Goal: Information Seeking & Learning: Learn about a topic

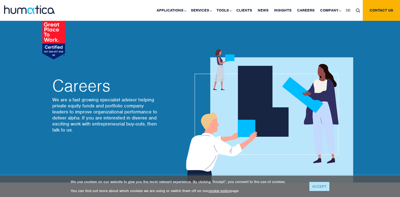
click at [314, 183] on link "ACCEPT" at bounding box center [319, 186] width 20 height 9
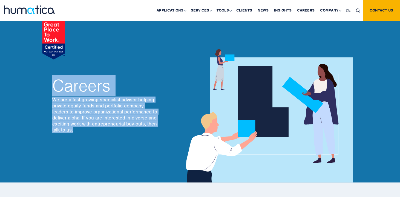
drag, startPoint x: 52, startPoint y: 84, endPoint x: 99, endPoint y: 135, distance: 69.6
click at [99, 135] on div "Careers We are a fast growing specialist advisor helping private equity funds a…" at bounding box center [122, 105] width 148 height 153
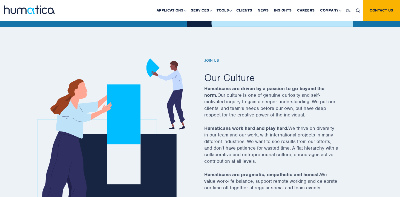
scroll to position [29, 0]
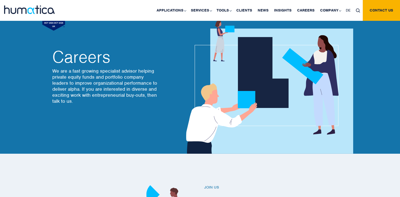
click at [52, 61] on h2 "Careers" at bounding box center [105, 57] width 107 height 16
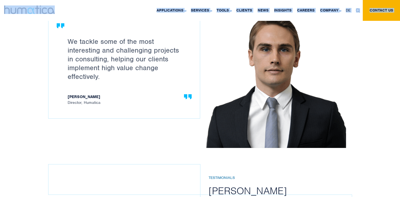
scroll to position [662, 0]
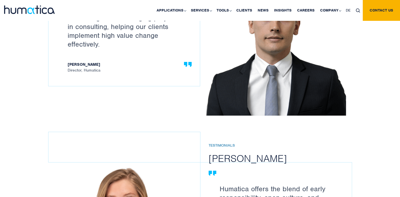
drag, startPoint x: 53, startPoint y: 59, endPoint x: 187, endPoint y: 98, distance: 139.4
copy body "Loremip Do sit a cons adipisc elitseddoe tempori utlabor etdolor magnaa enima m…"
click at [309, 12] on link "Careers" at bounding box center [305, 10] width 23 height 21
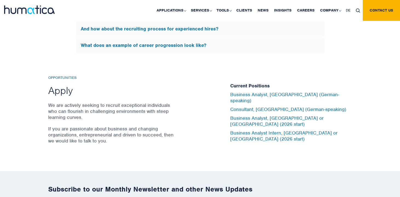
scroll to position [1712, 0]
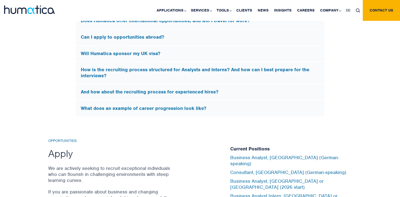
click at [66, 148] on h2 "Apply" at bounding box center [111, 153] width 127 height 13
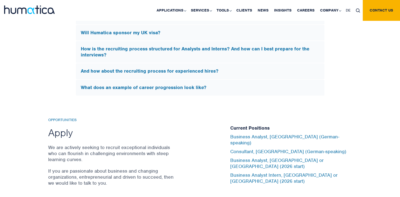
scroll to position [1748, 0]
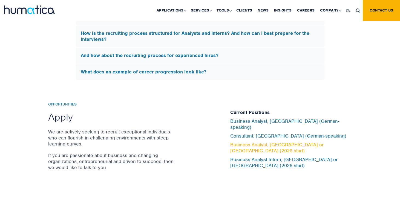
click at [282, 144] on link "Business Analyst, [GEOGRAPHIC_DATA] or [GEOGRAPHIC_DATA] (2026 start)" at bounding box center [276, 148] width 93 height 12
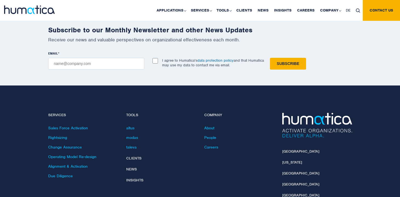
scroll to position [1993, 0]
